Goal: Task Accomplishment & Management: Use online tool/utility

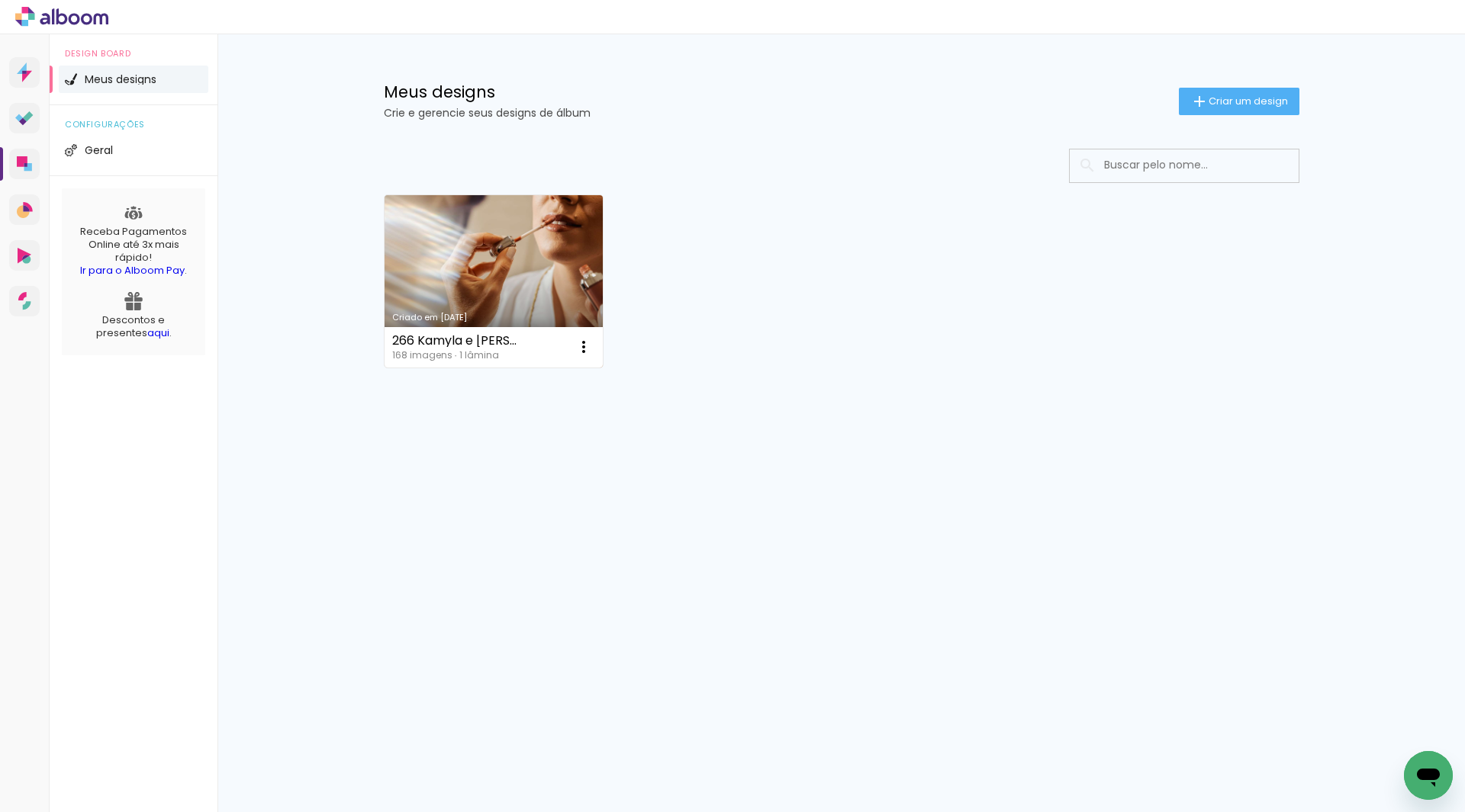
click at [525, 246] on link "Criado em [DATE]" at bounding box center [494, 282] width 219 height 173
